Goal: Transaction & Acquisition: Purchase product/service

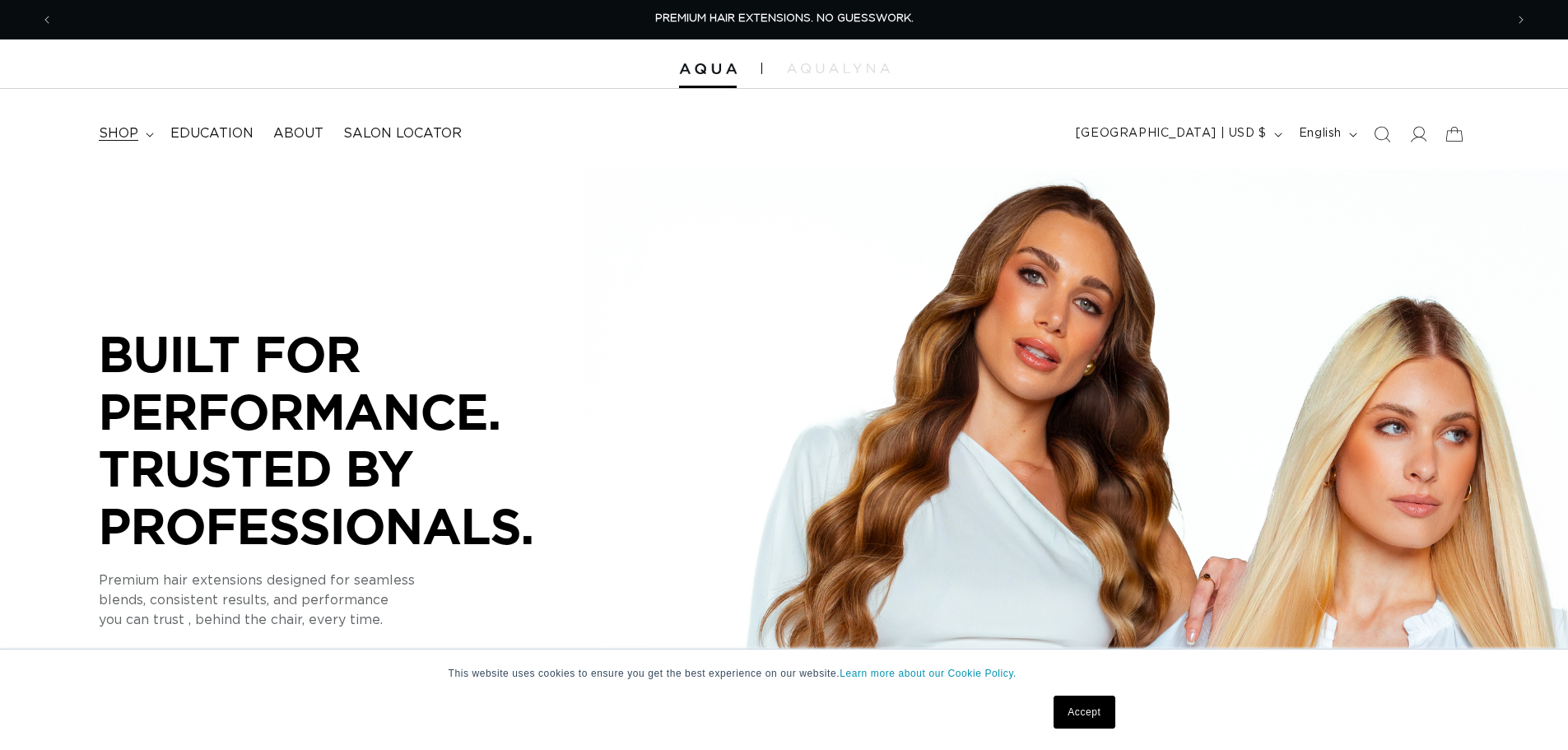
click at [132, 133] on span "shop" at bounding box center [118, 134] width 39 height 18
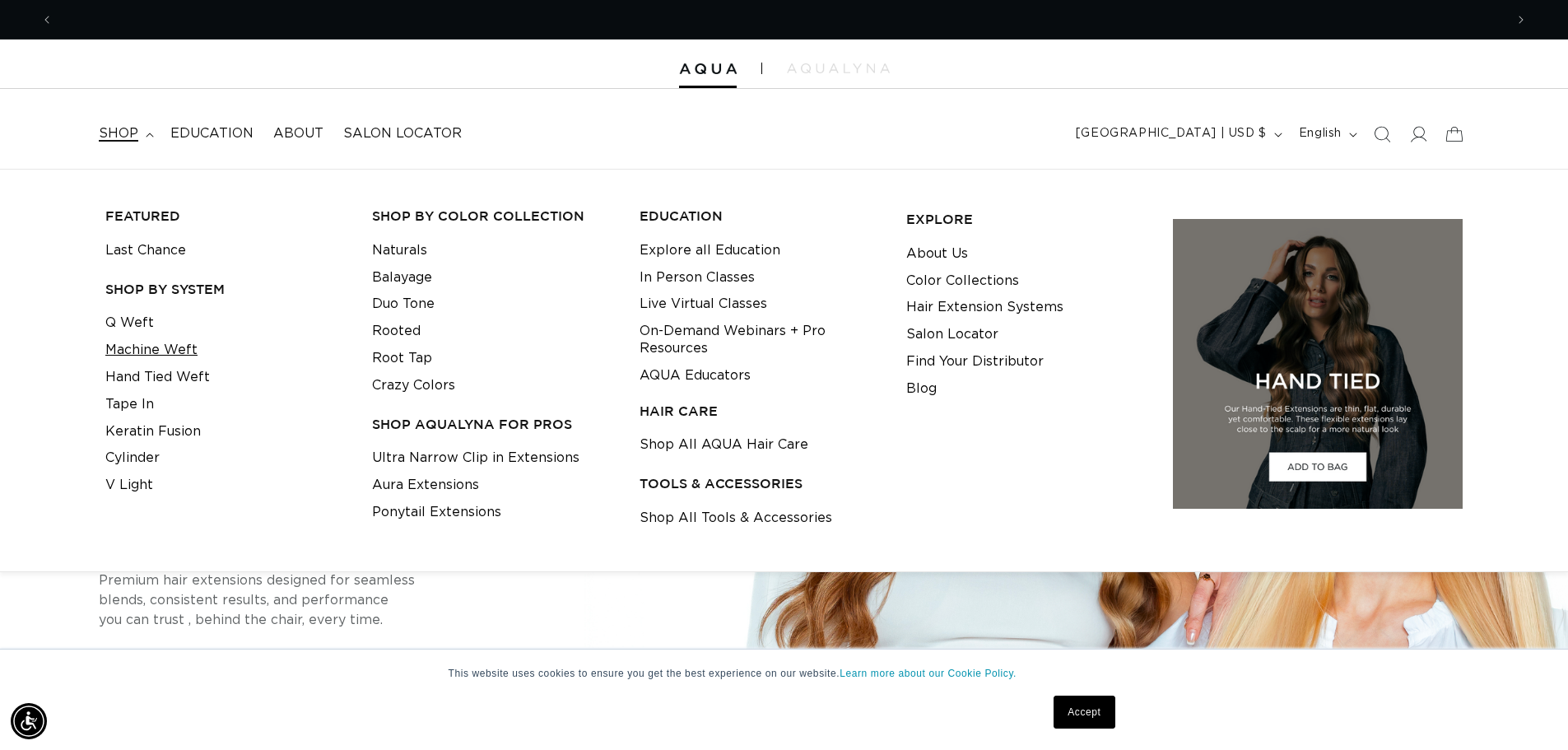
scroll to position [0, 1452]
click at [129, 321] on link "Q Weft" at bounding box center [129, 323] width 48 height 28
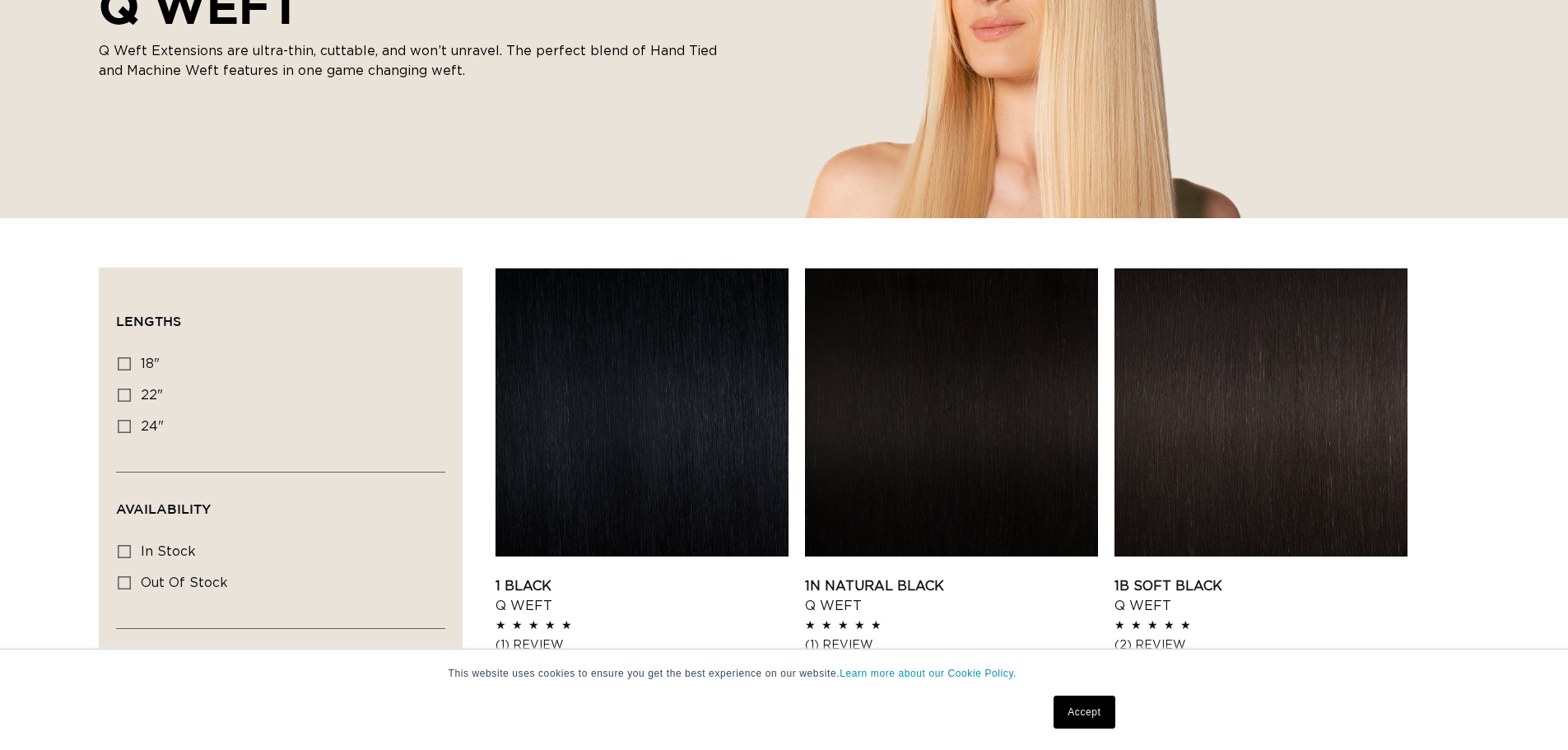
scroll to position [330, 0]
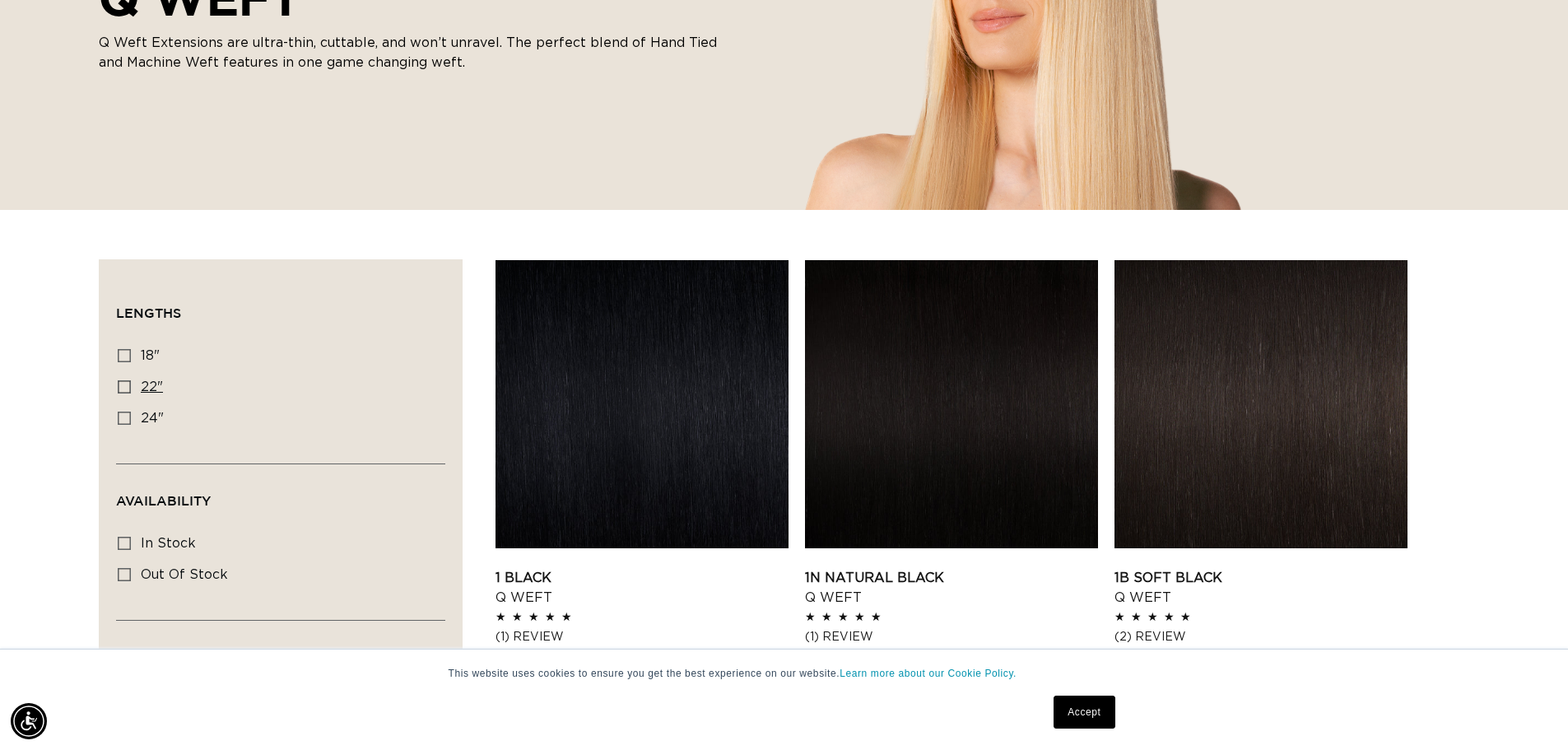
click at [127, 387] on icon at bounding box center [124, 386] width 13 height 13
click at [127, 387] on input "22" 22" (5 products)" at bounding box center [124, 386] width 13 height 13
checkbox input "true"
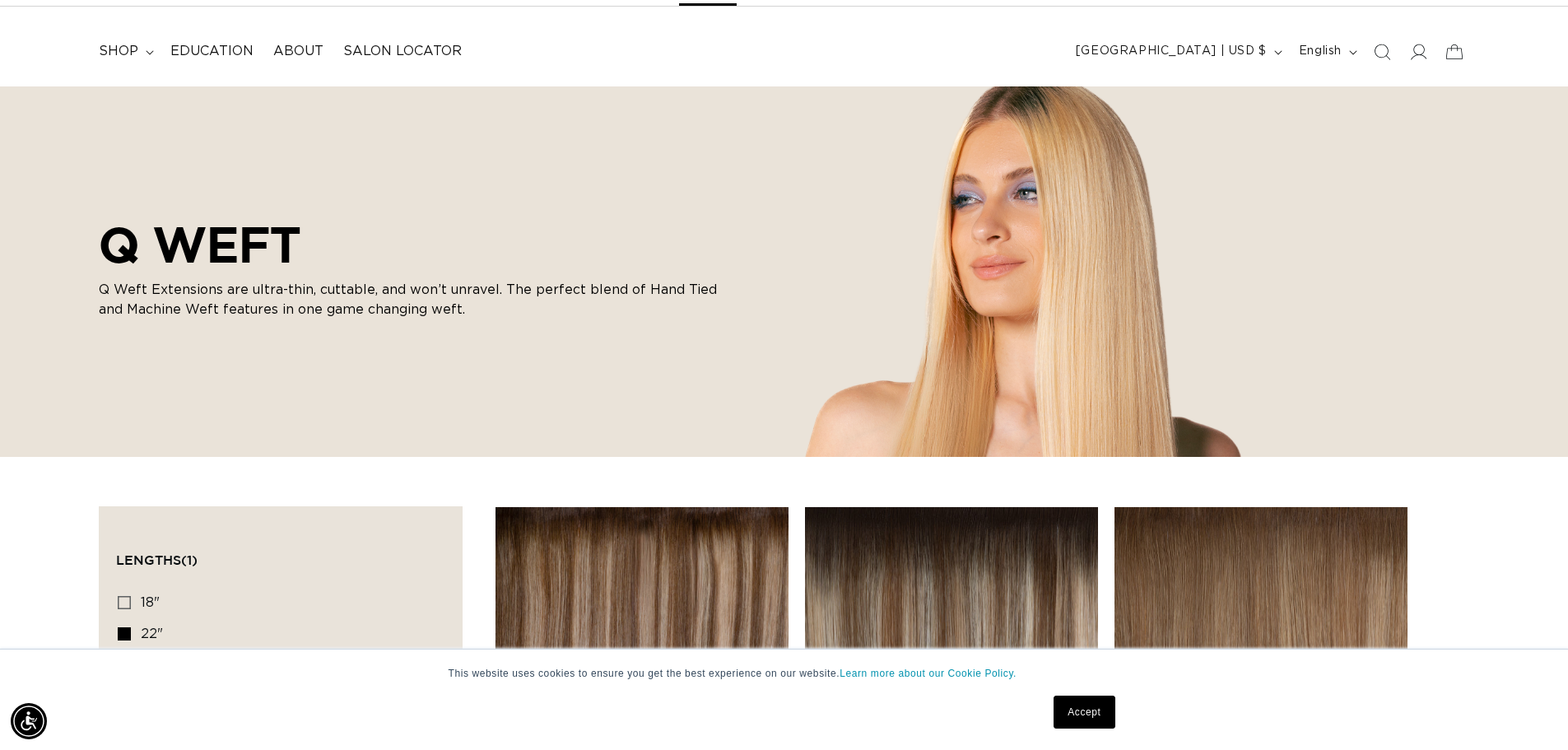
scroll to position [0, 1452]
